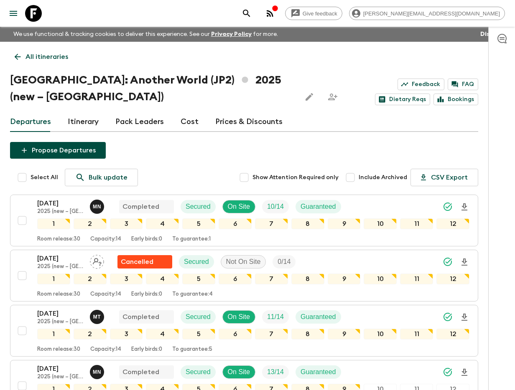
click at [252, 18] on icon "search adventures" at bounding box center [247, 13] width 10 height 10
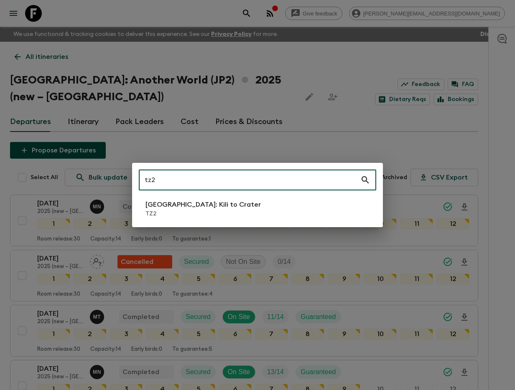
type input "tz2"
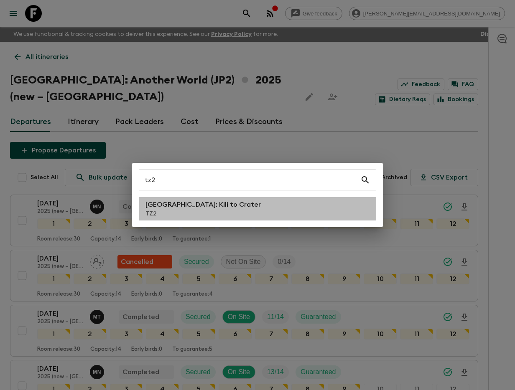
click at [198, 210] on p "TZ2" at bounding box center [202, 214] width 115 height 8
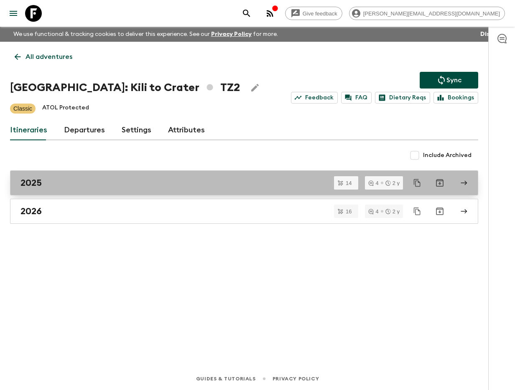
click at [78, 173] on link "2025" at bounding box center [244, 183] width 468 height 25
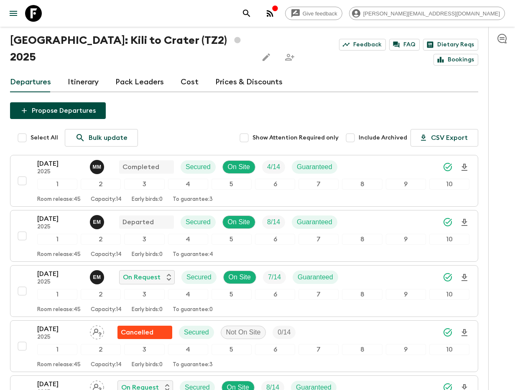
scroll to position [41, 0]
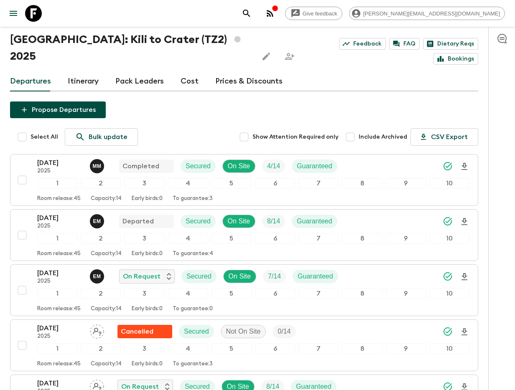
click at [255, 18] on button "search adventures" at bounding box center [246, 13] width 17 height 17
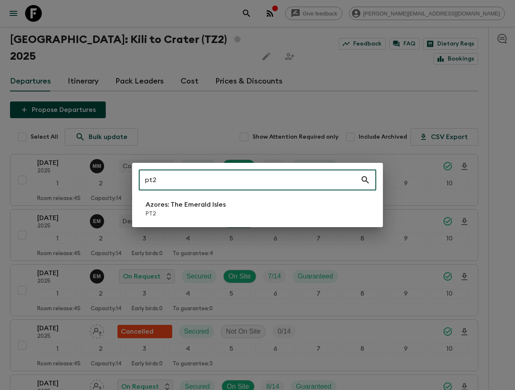
type input "pt2"
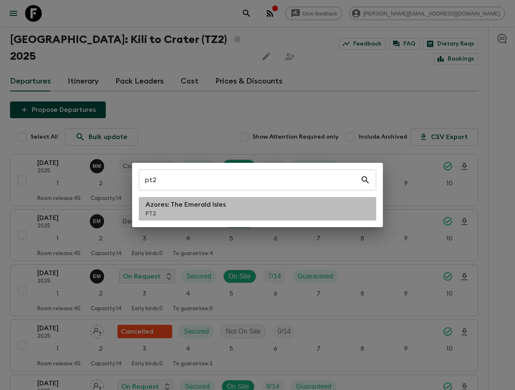
click at [187, 199] on li "Azores: The Emerald Isles PT2" at bounding box center [257, 208] width 237 height 23
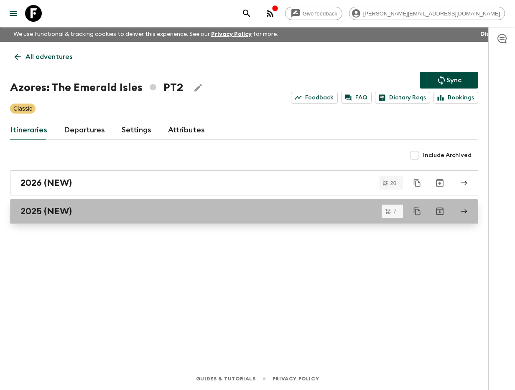
click at [135, 219] on link "2025 (NEW)" at bounding box center [244, 211] width 468 height 25
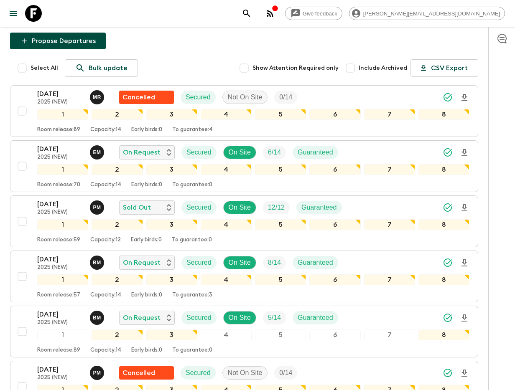
scroll to position [110, 0]
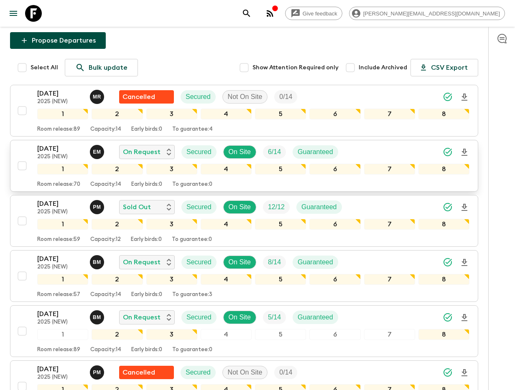
click at [21, 150] on div "[DATE] 2025 (NEW) E M On Request Secured On Site 6 / 14 Guaranteed 1 2 3 4 5 6 …" at bounding box center [242, 166] width 456 height 44
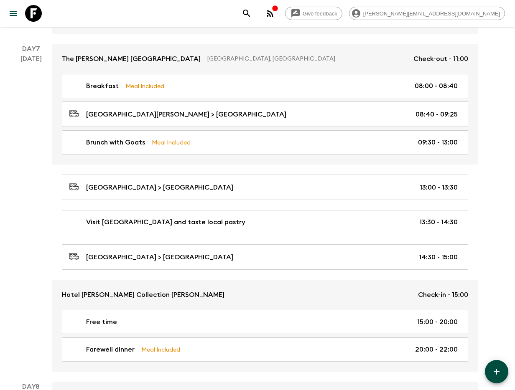
scroll to position [1687, 0]
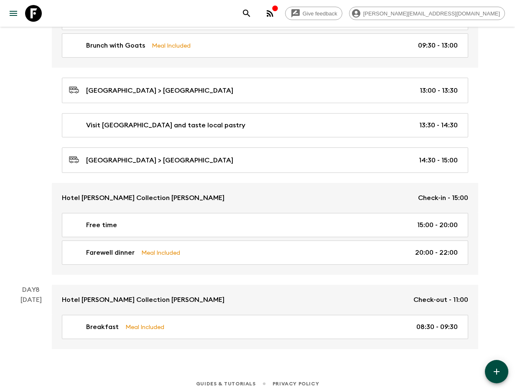
click at [252, 13] on icon "search adventures" at bounding box center [247, 13] width 10 height 10
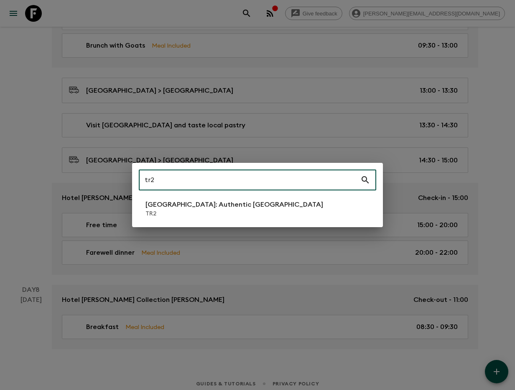
type input "tr2"
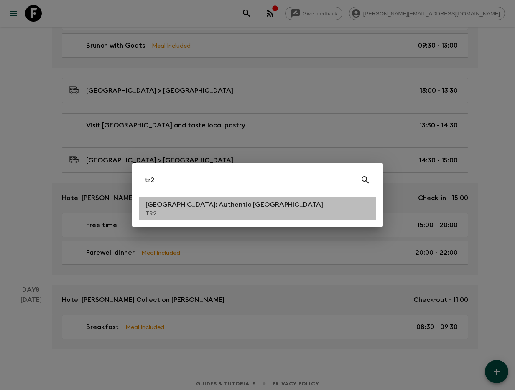
click at [206, 202] on p "[GEOGRAPHIC_DATA]: Authentic [GEOGRAPHIC_DATA]" at bounding box center [234, 205] width 178 height 10
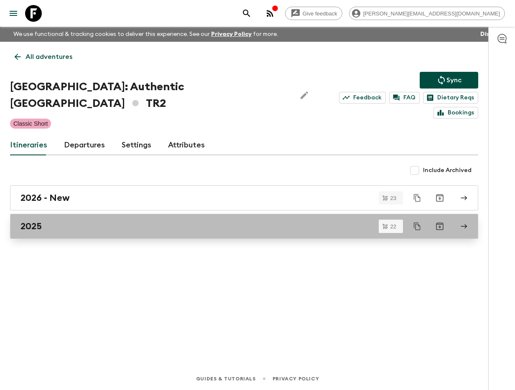
click at [108, 221] on div "2025" at bounding box center [235, 226] width 431 height 11
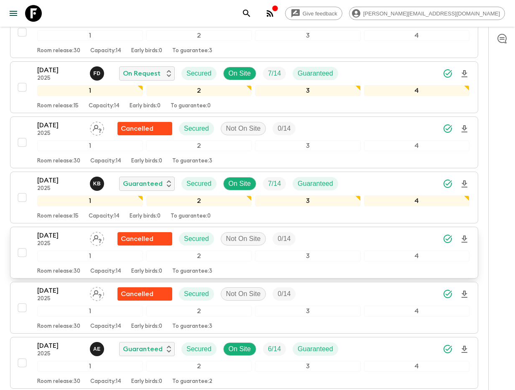
scroll to position [905, 0]
